Goal: Contribute content

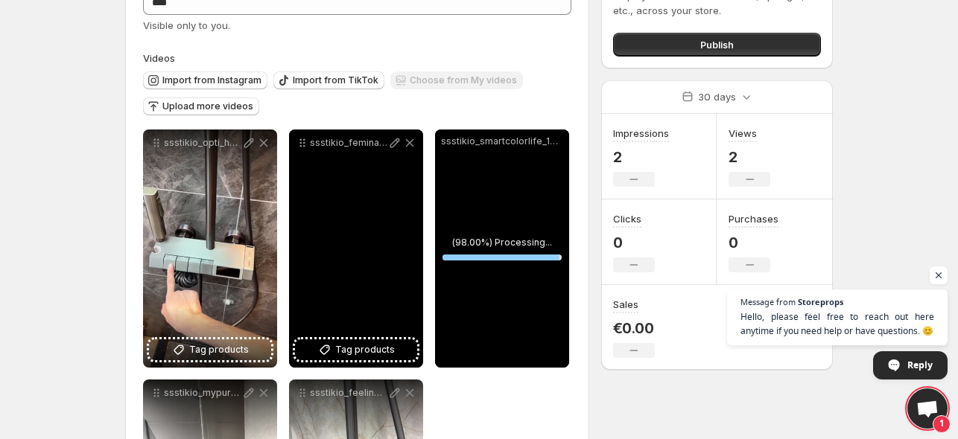
scroll to position [101, 0]
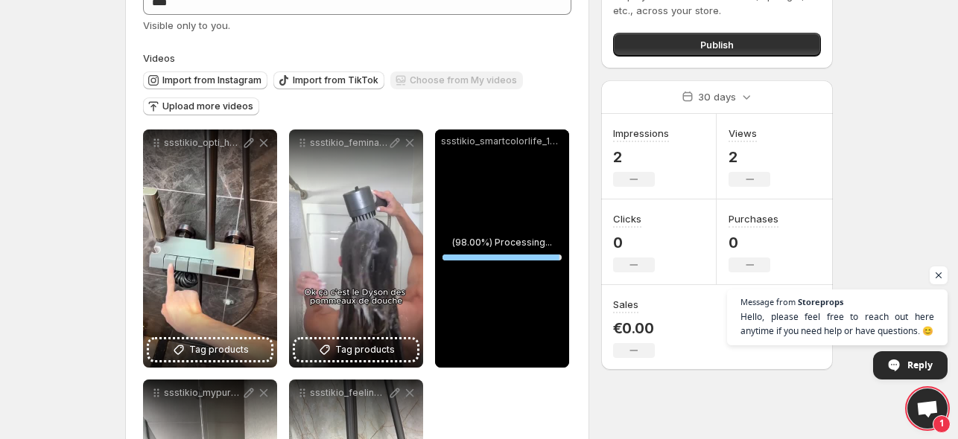
click at [524, 150] on div "ssstikio_smartcolorlife_1759004623361" at bounding box center [502, 142] width 134 height 24
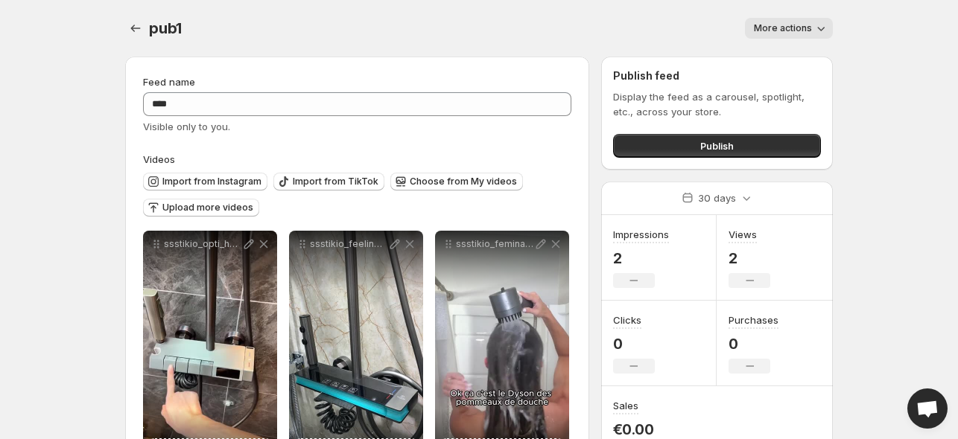
scroll to position [66, 0]
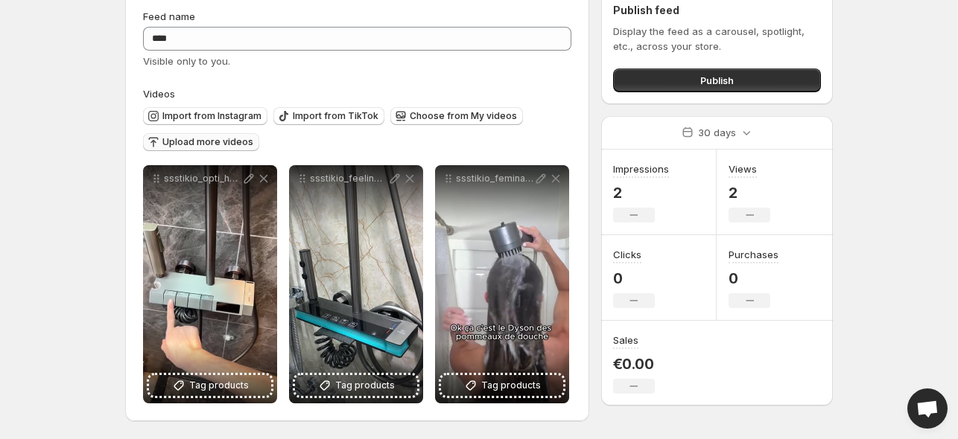
click at [190, 139] on span "Upload more videos" at bounding box center [207, 142] width 91 height 12
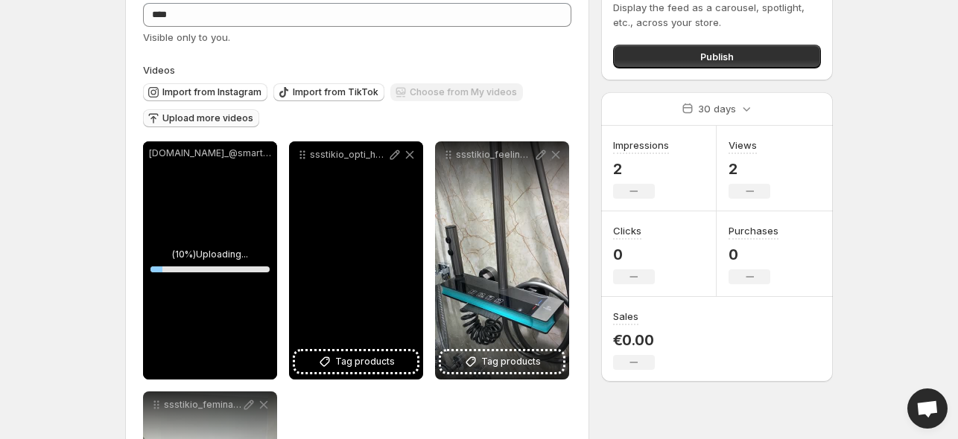
scroll to position [90, 0]
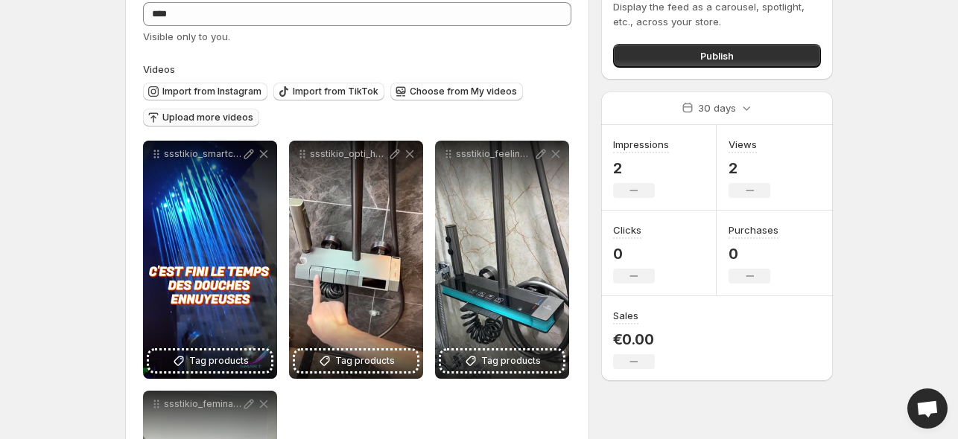
click at [229, 121] on span "Upload more videos" at bounding box center [207, 118] width 91 height 12
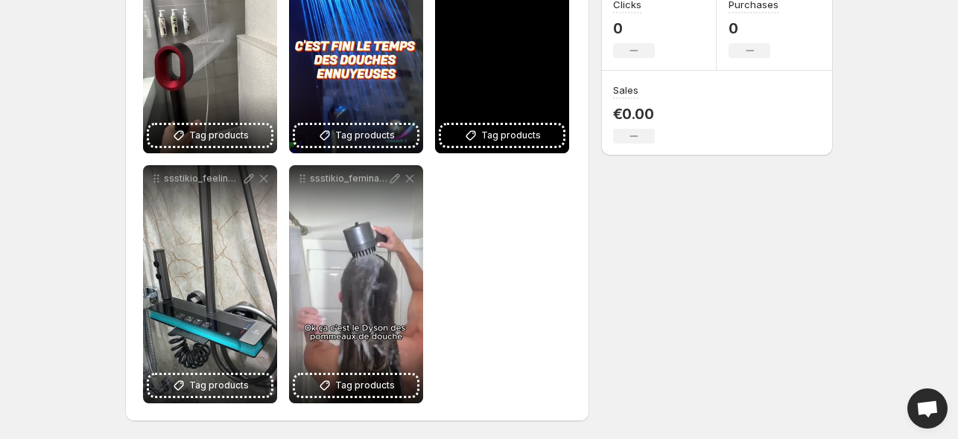
scroll to position [0, 0]
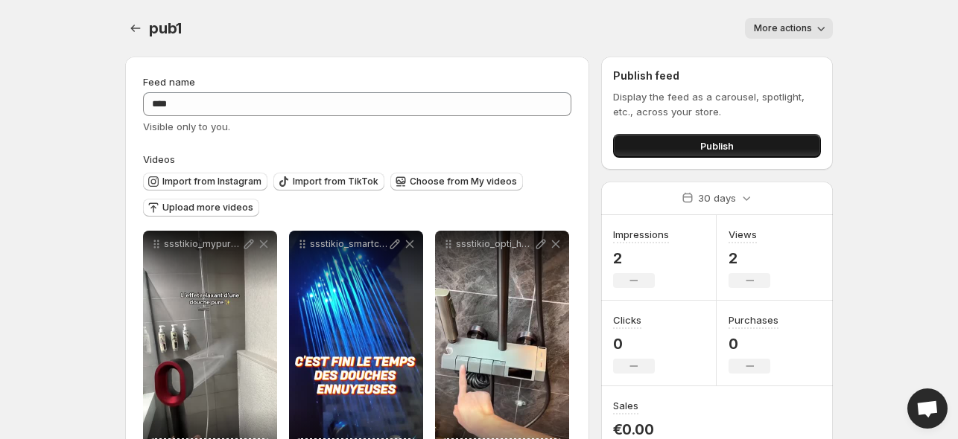
click at [751, 148] on button "Publish" at bounding box center [717, 146] width 208 height 24
